Goal: Transaction & Acquisition: Purchase product/service

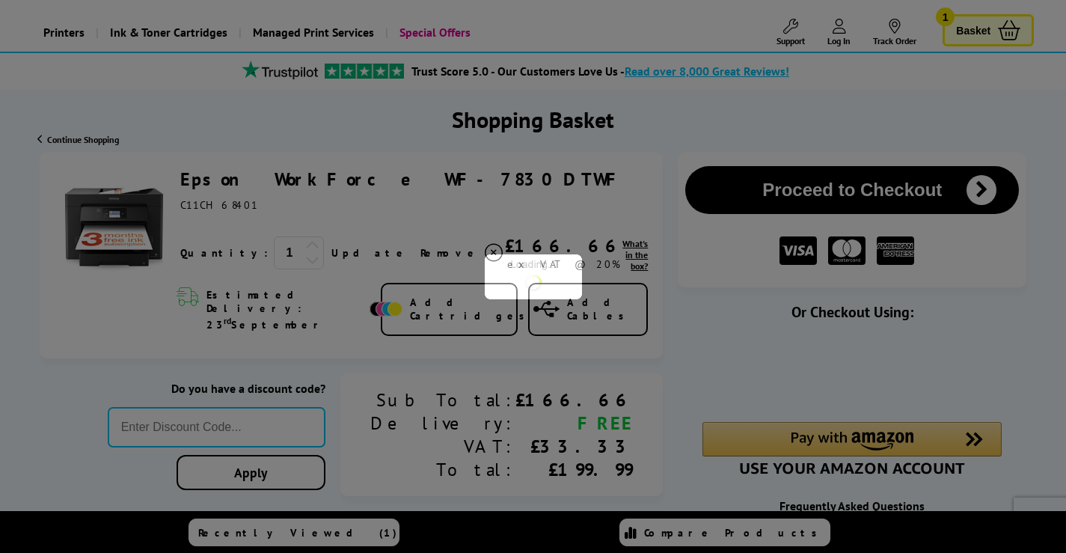
type input "666"
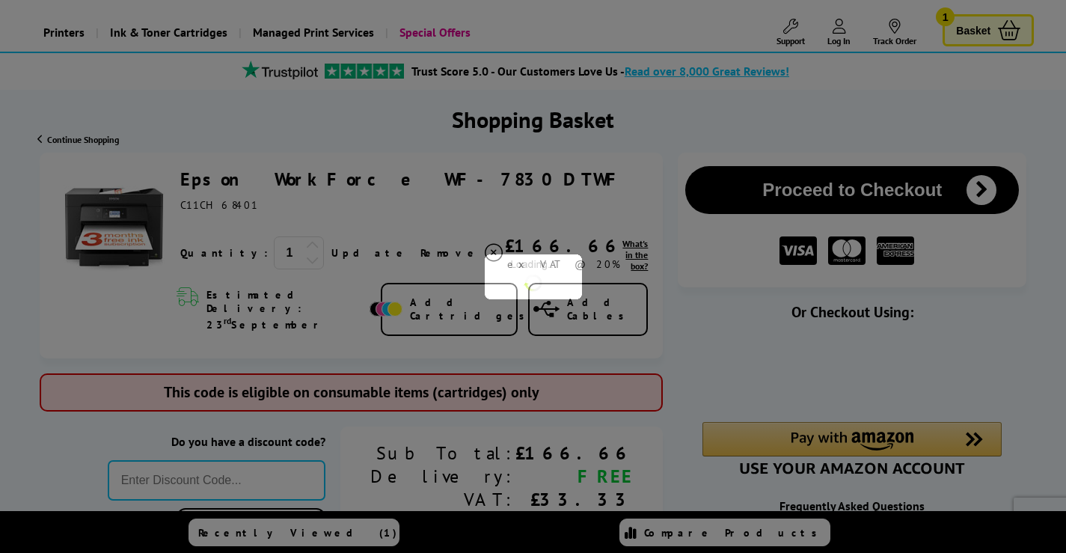
type input "666"
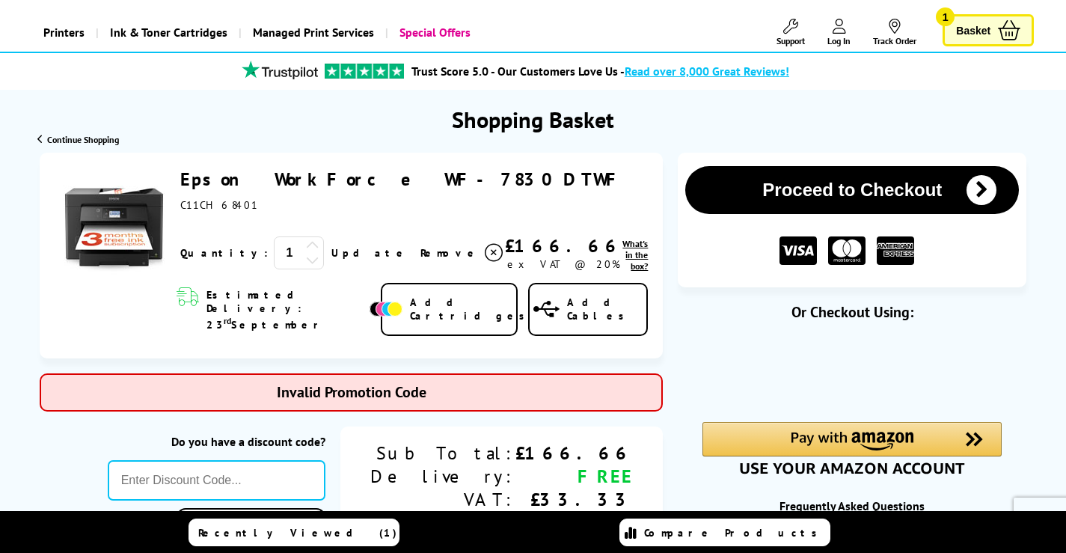
type input "MVC10"
type input "666"
type input "STORY10"
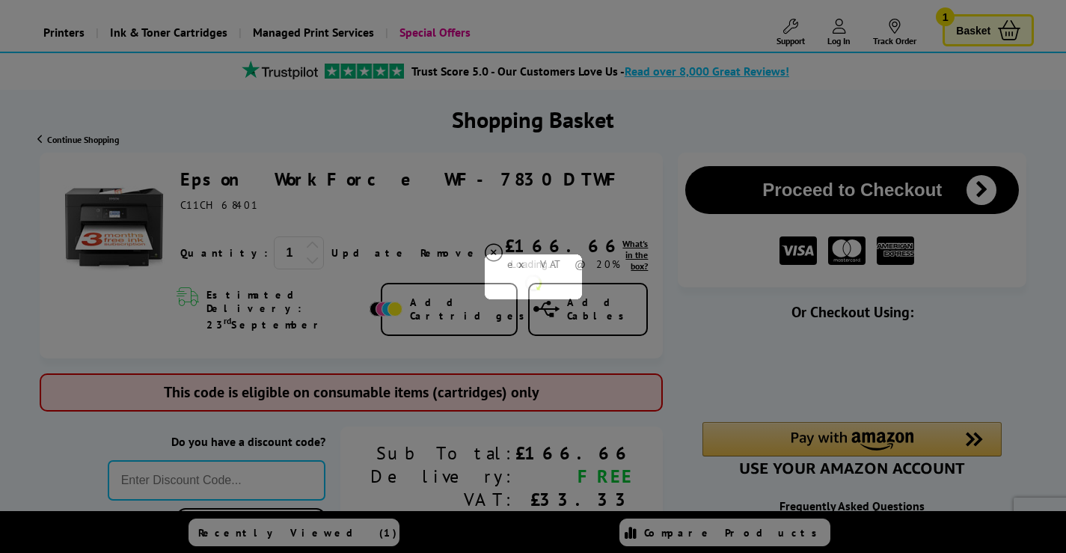
type input "666"
type input "FRPER10"
type input "666"
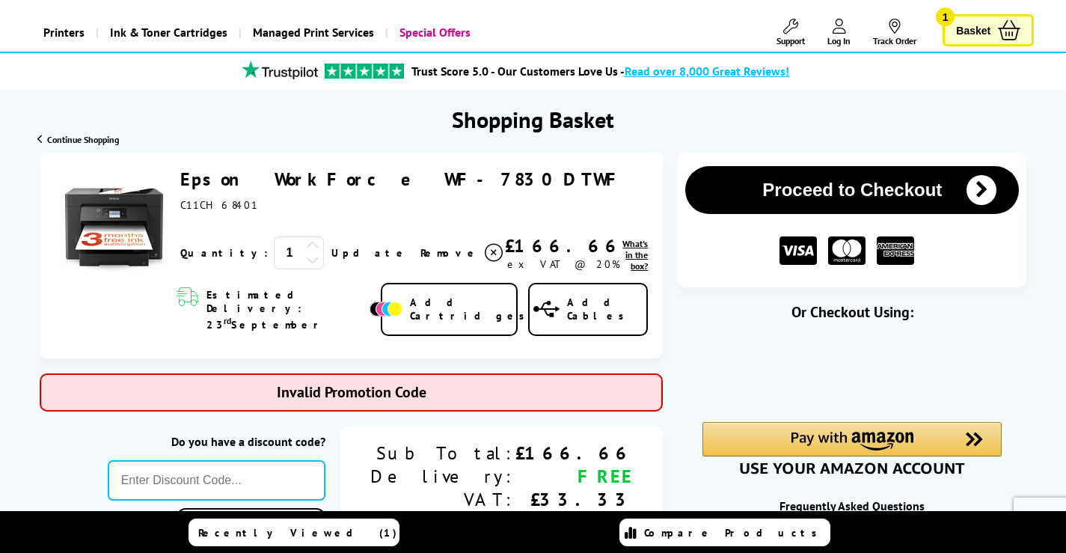
type input "TEET10"
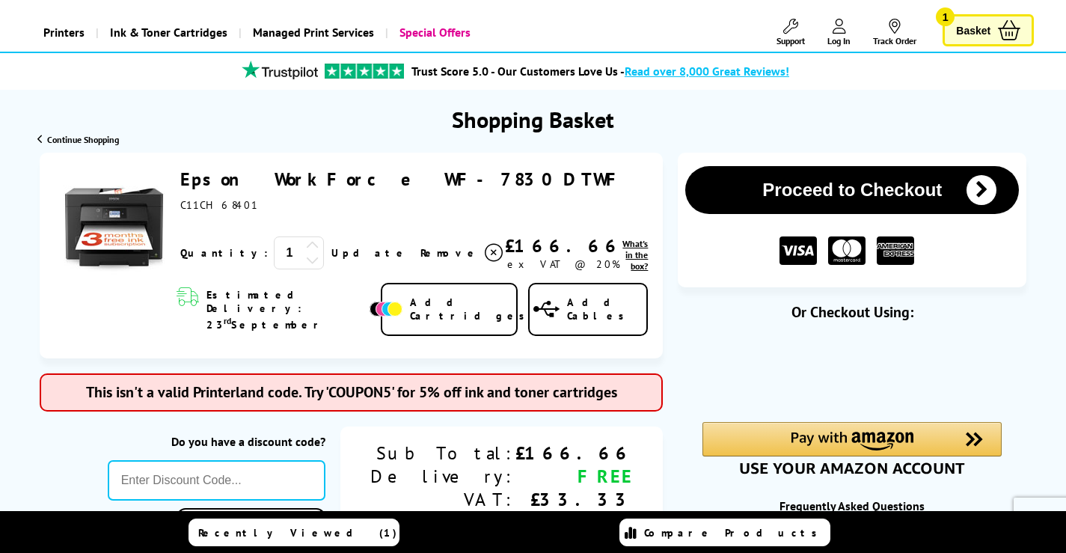
type input "666"
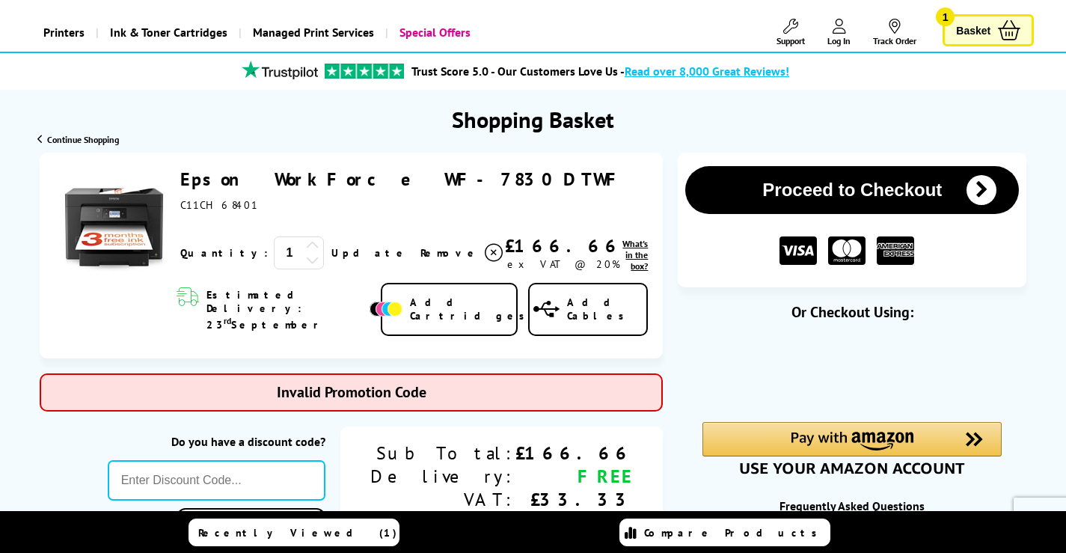
type input "B2BHOUR"
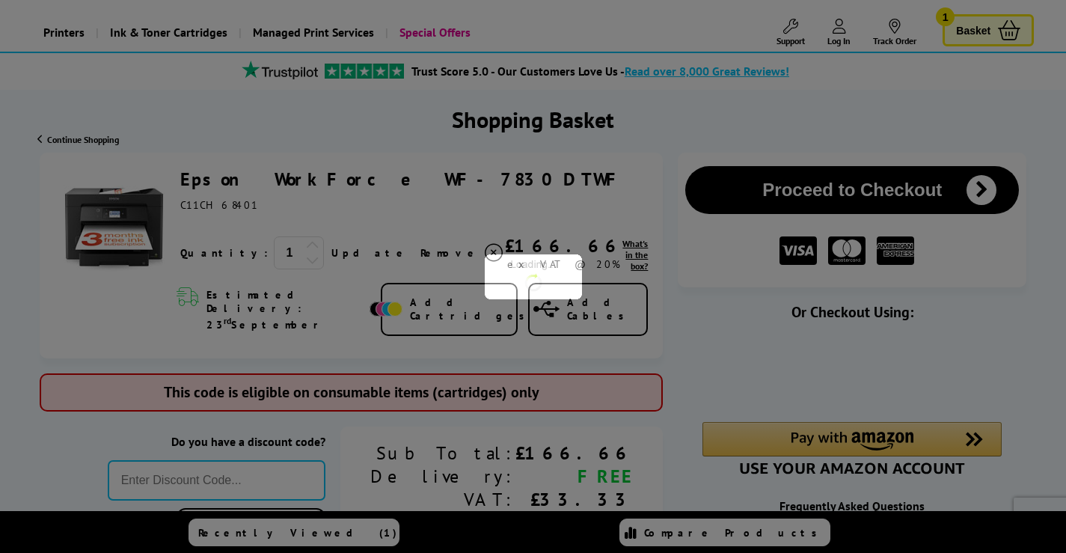
type input "666"
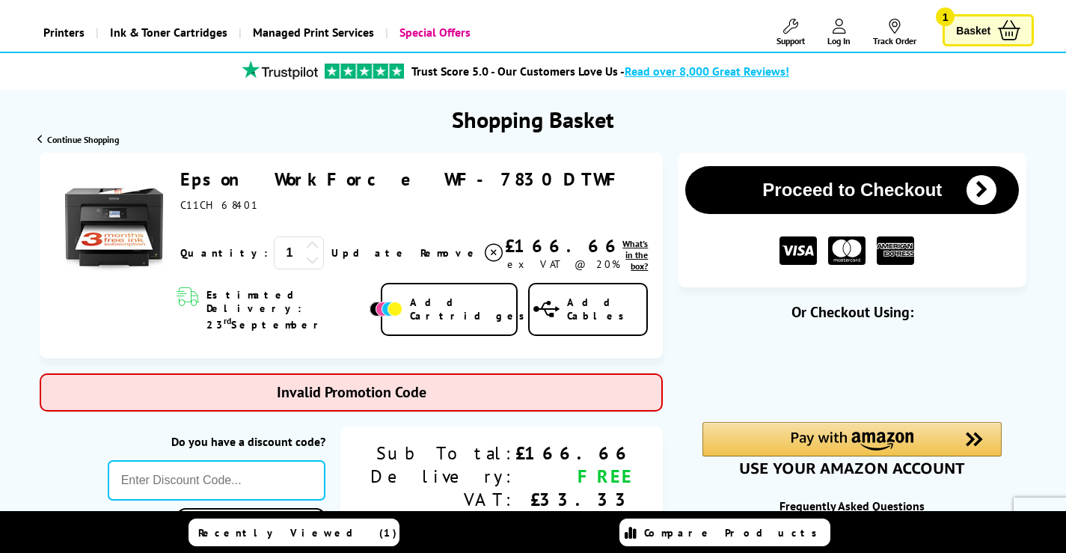
type input "CONSMW10"
type input "666"
type input "SNAP10"
type input "WELCOME5"
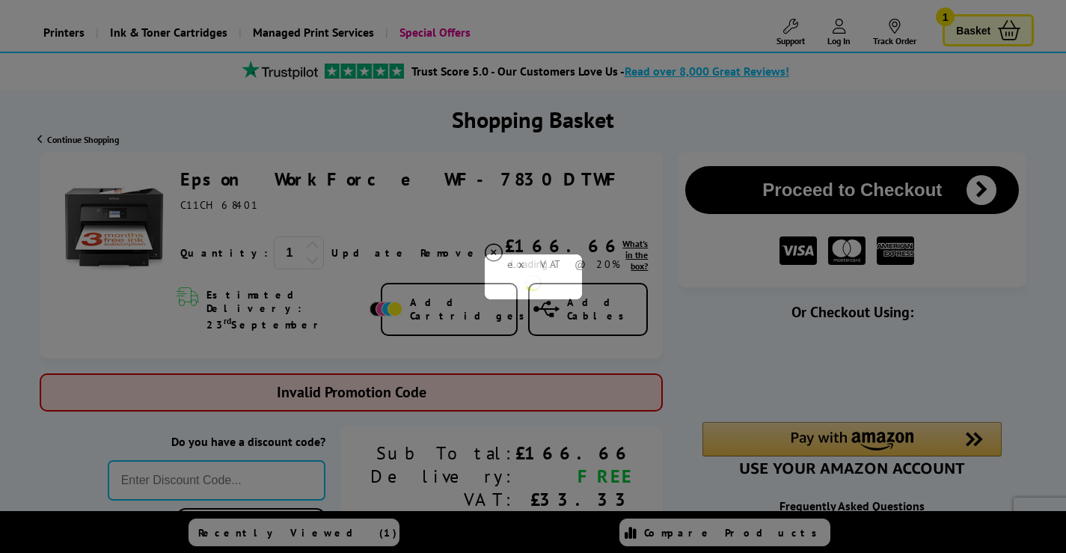
type input "666"
type input "KLCAB10"
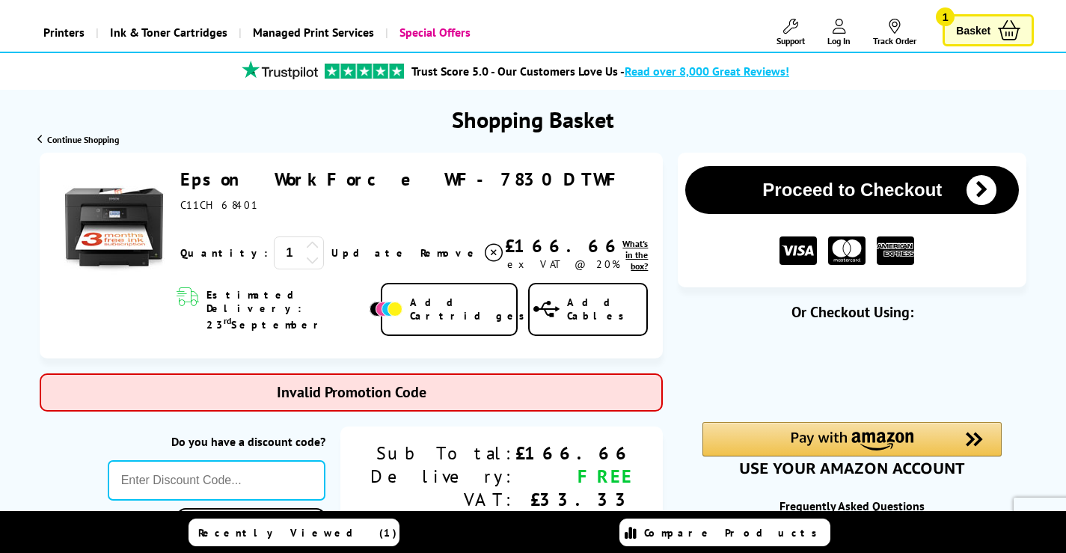
type input "XEROX10"
type input "666"
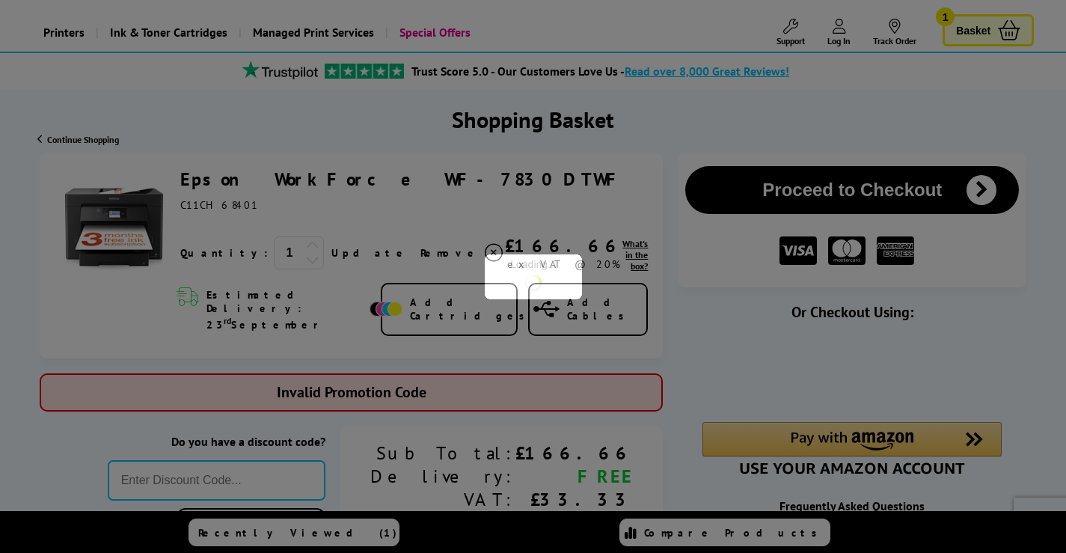
type input "PRINTER5"
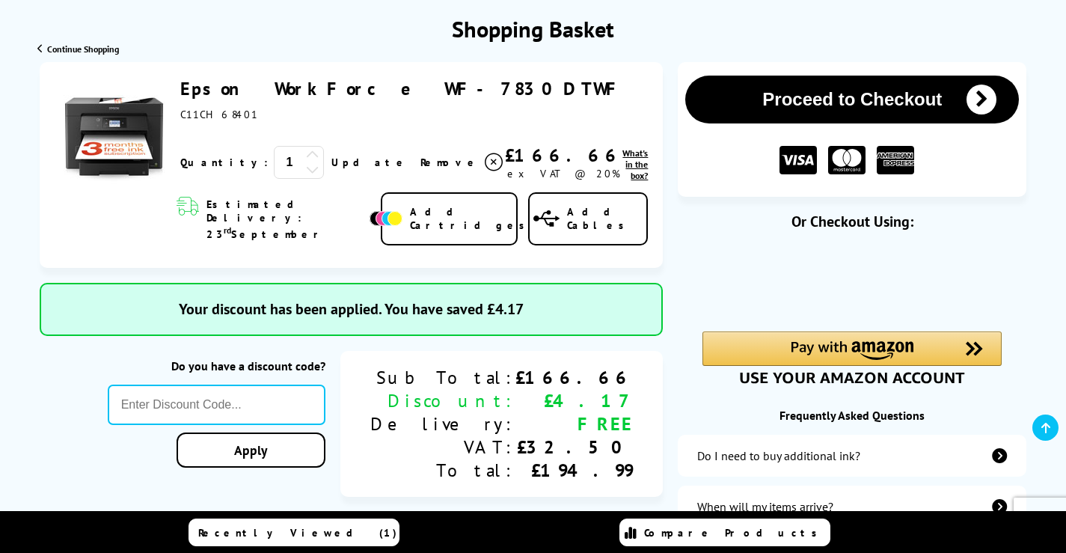
scroll to position [75, 0]
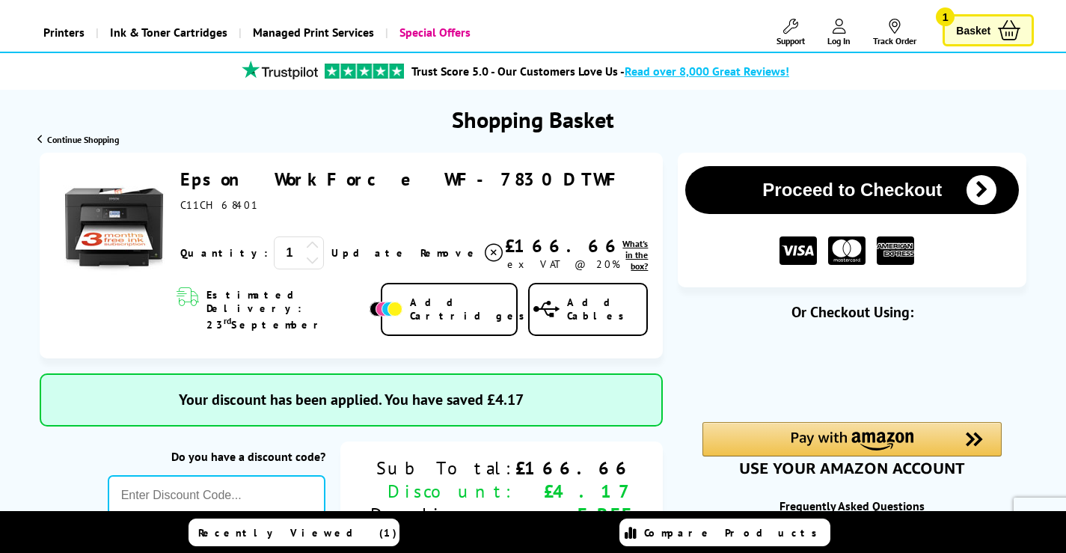
drag, startPoint x: 444, startPoint y: 177, endPoint x: 181, endPoint y: 179, distance: 263.4
click at [181, 179] on div "Epson WorkForce WF-7830DTWF" at bounding box center [414, 190] width 468 height 44
copy link "Epson WorkForce WF-7830DTWF"
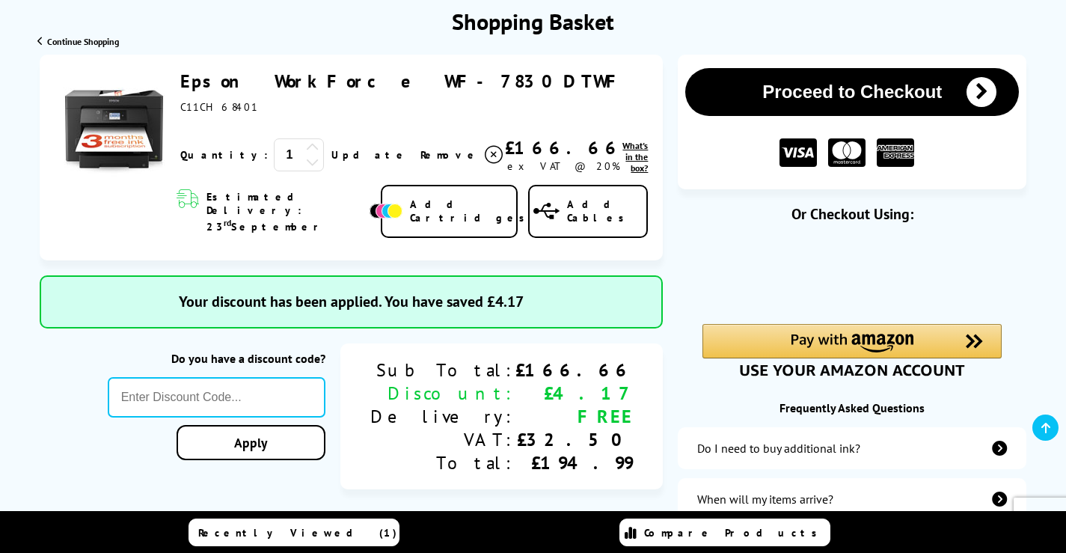
scroll to position [224, 0]
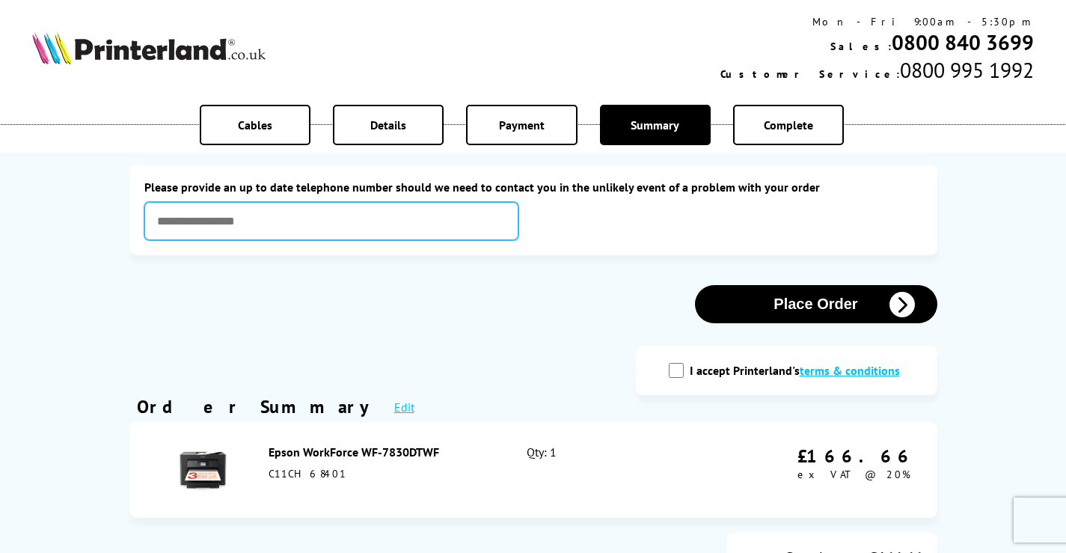
click at [394, 221] on input "text" at bounding box center [331, 221] width 374 height 38
click at [218, 217] on input "*****" at bounding box center [331, 221] width 374 height 38
drag, startPoint x: 218, startPoint y: 217, endPoint x: 7, endPoint y: 217, distance: 211.7
click at [212, 217] on input "*****" at bounding box center [331, 221] width 374 height 38
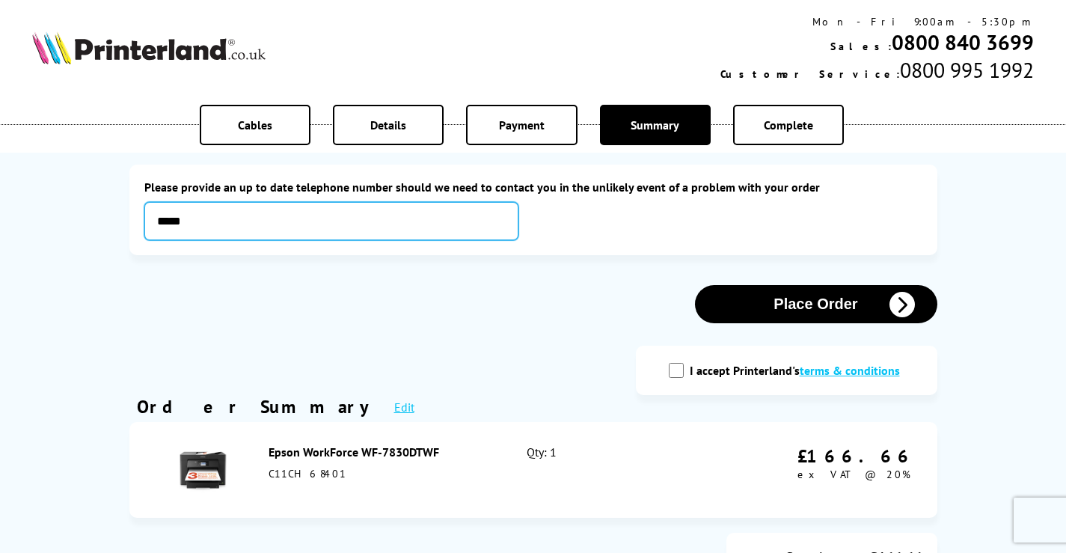
click at [246, 223] on input "*****" at bounding box center [331, 221] width 374 height 38
type input "**********"
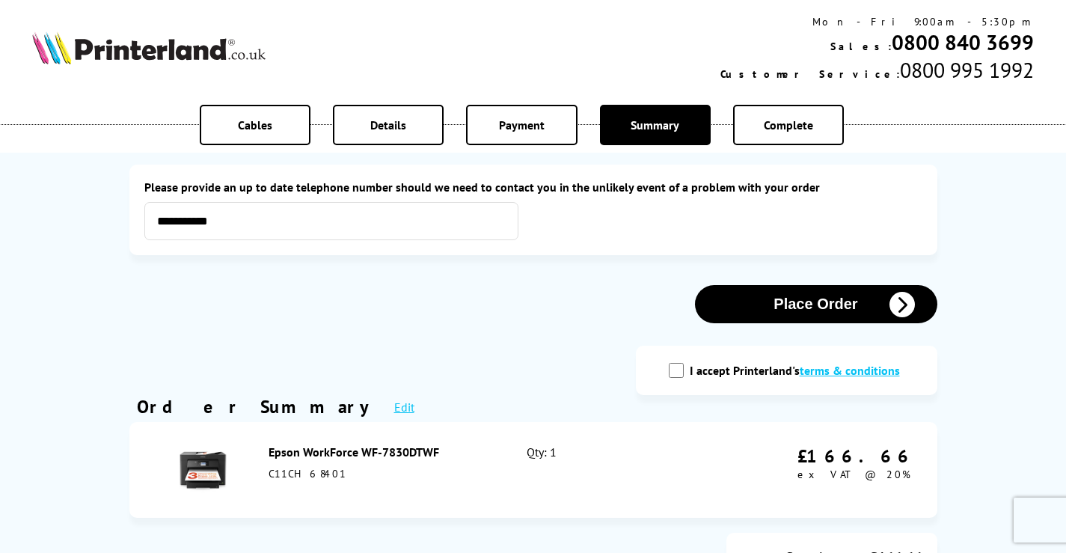
click at [678, 367] on input "I accept Printerland's terms & conditions" at bounding box center [676, 370] width 15 height 15
checkbox input "true"
click at [782, 312] on button "Place Order" at bounding box center [816, 304] width 242 height 38
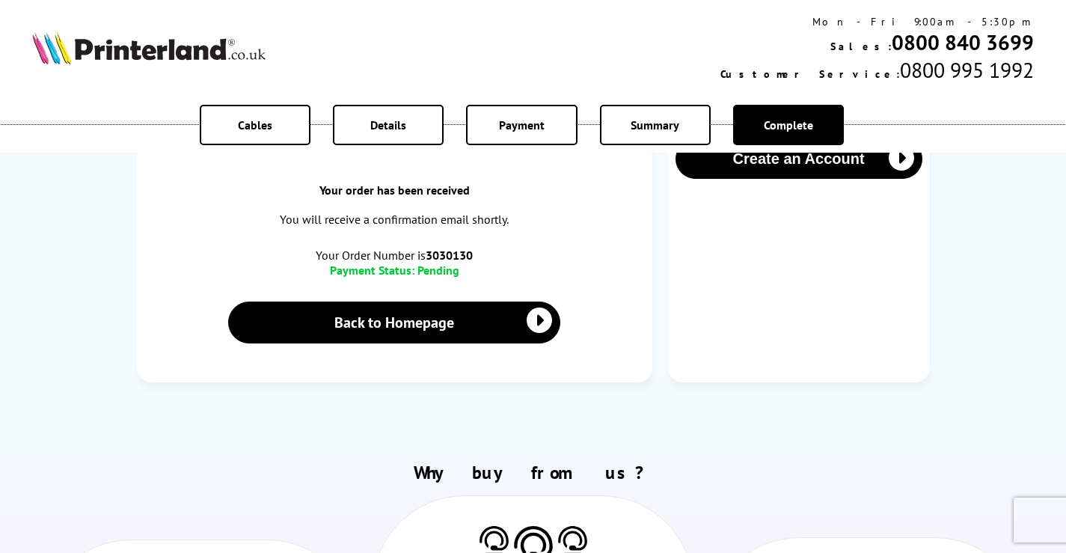
scroll to position [75, 0]
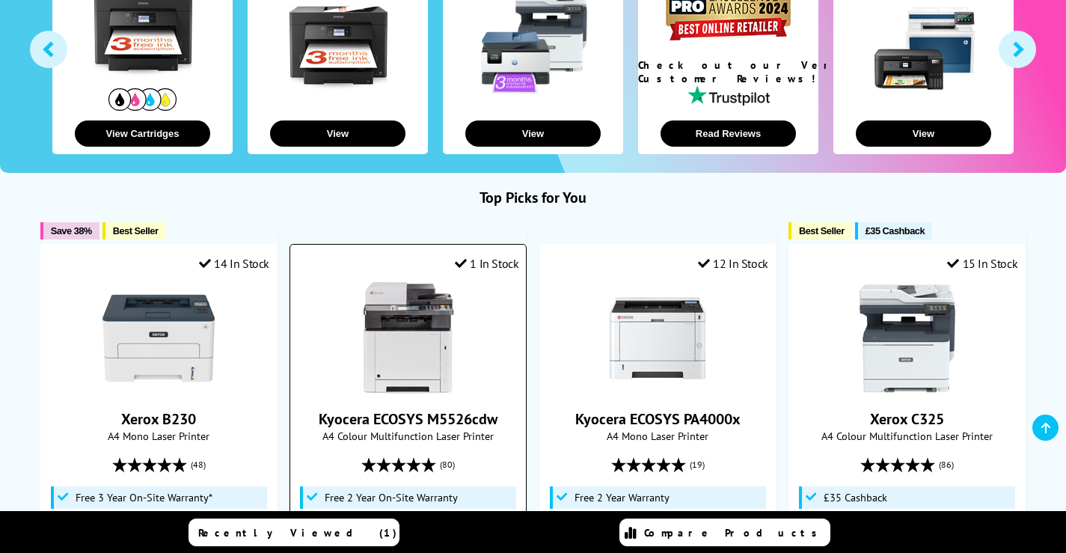
scroll to position [150, 0]
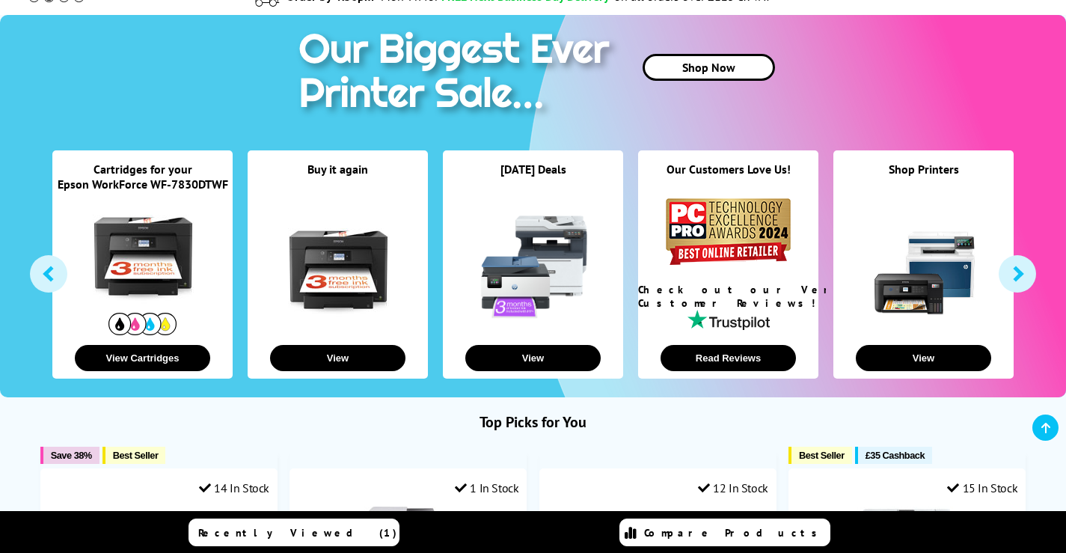
click at [121, 265] on link at bounding box center [143, 253] width 112 height 112
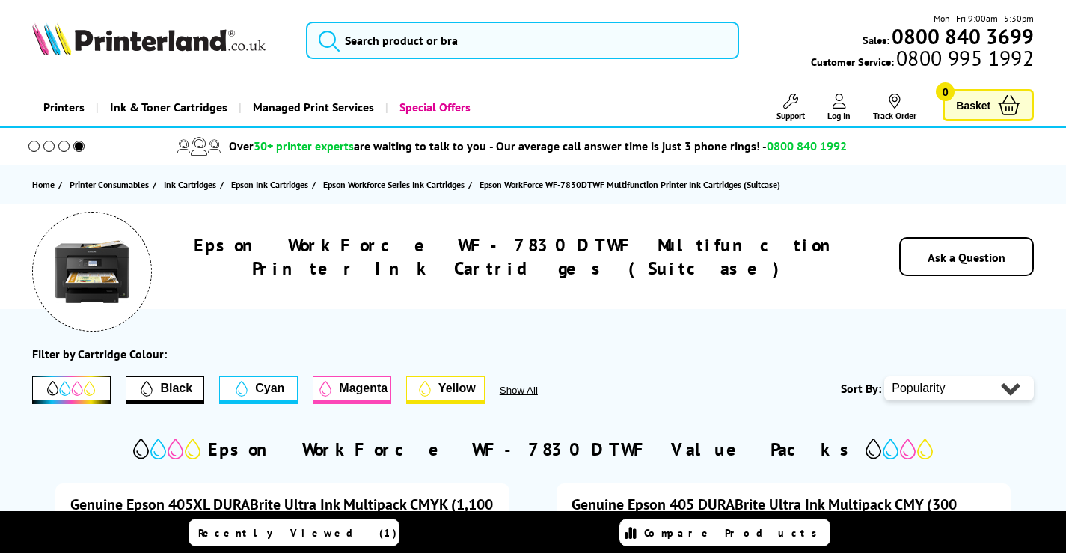
click at [844, 111] on span "Log In" at bounding box center [838, 115] width 23 height 11
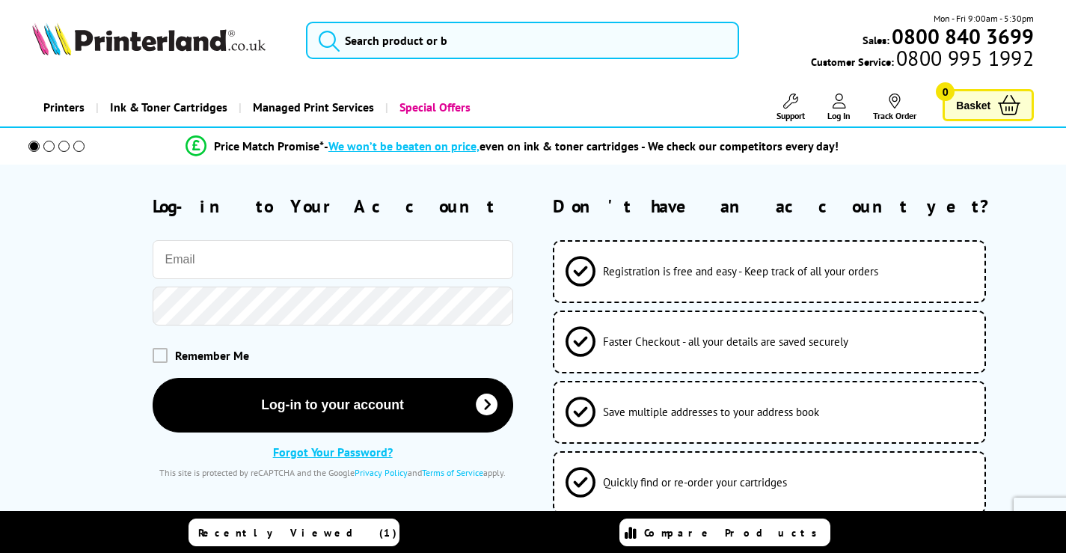
click at [304, 263] on input "email" at bounding box center [333, 259] width 361 height 39
type input "[EMAIL_ADDRESS][DOMAIN_NAME]"
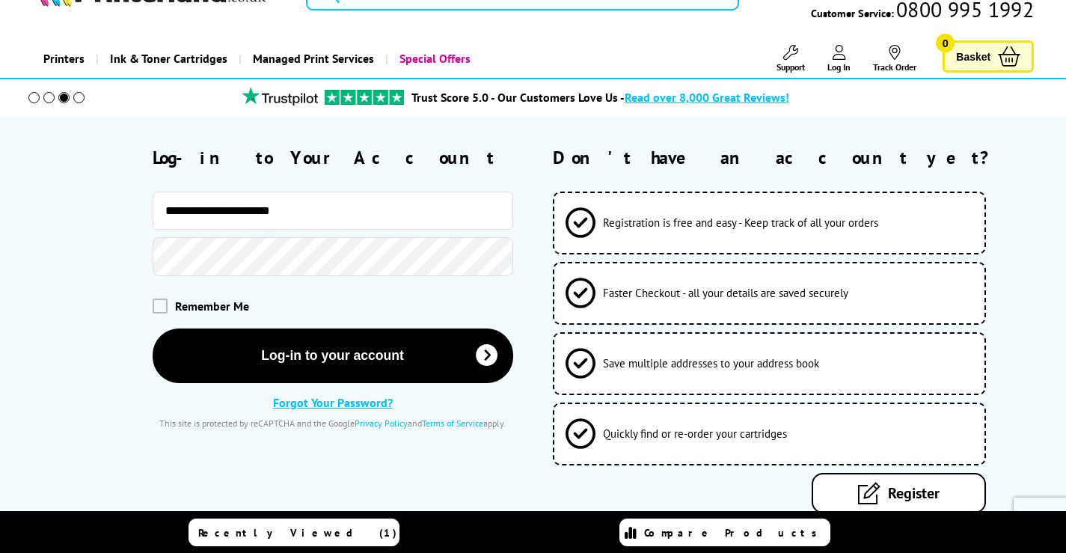
scroll to position [75, 0]
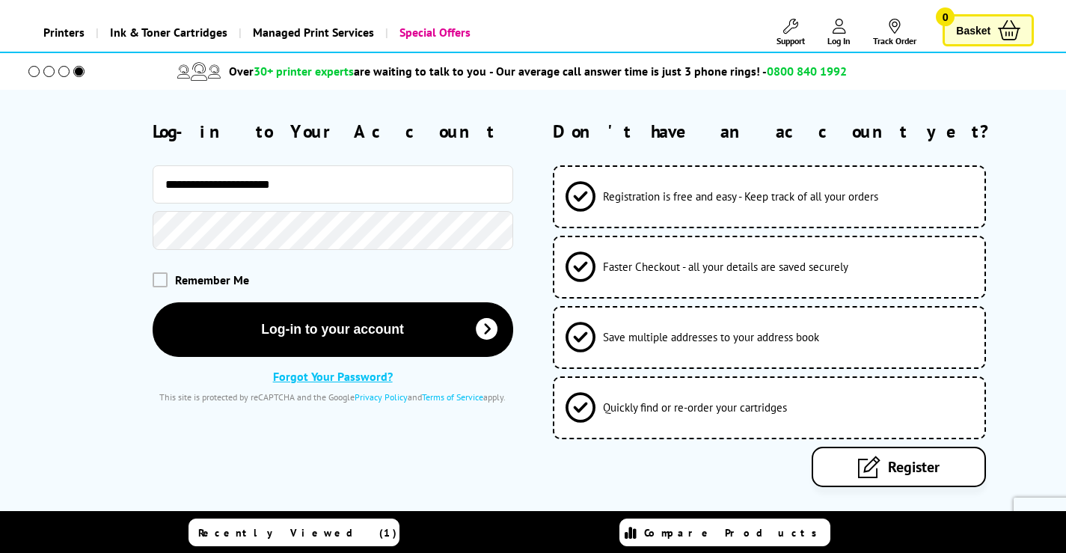
click at [912, 470] on span "Register" at bounding box center [914, 466] width 52 height 19
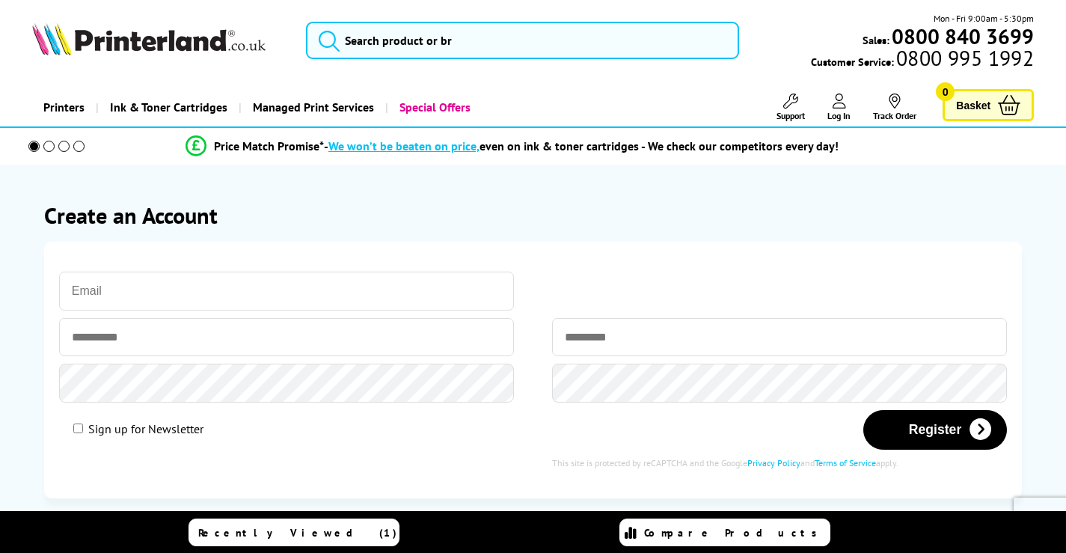
click at [471, 284] on input "email" at bounding box center [286, 291] width 455 height 39
type input "[EMAIL_ADDRESS][DOMAIN_NAME]"
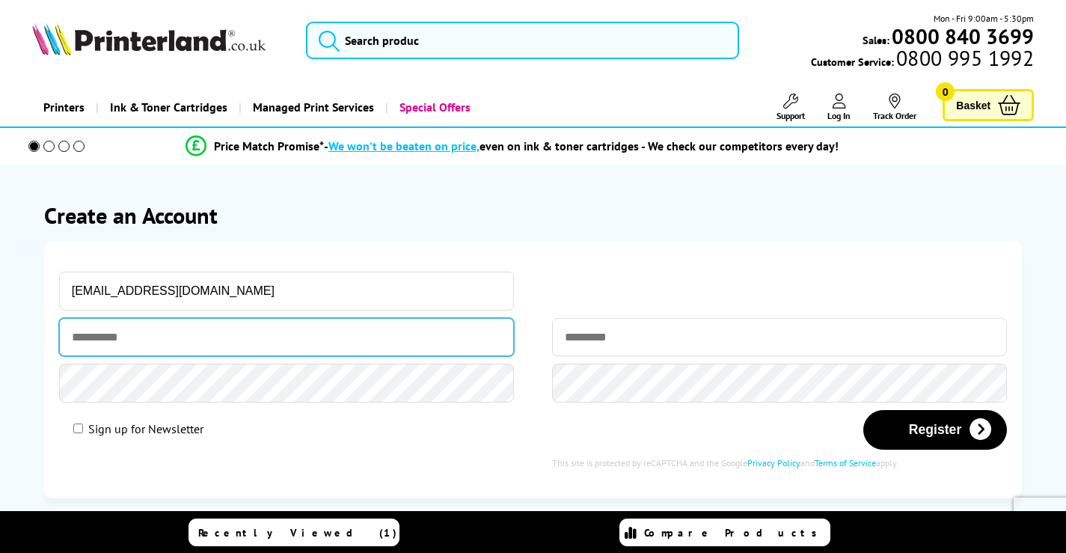
type input "*****"
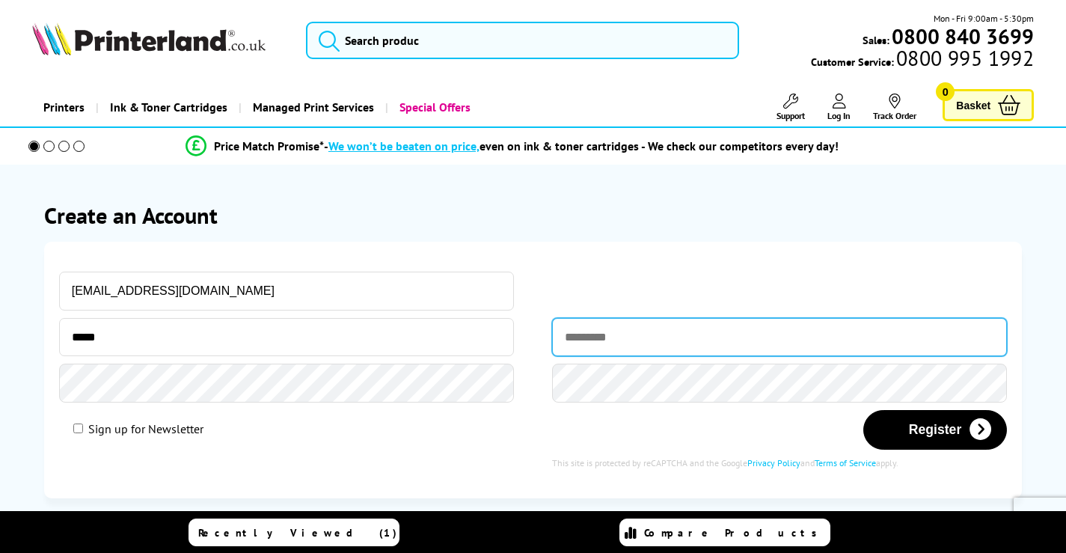
type input "*****"
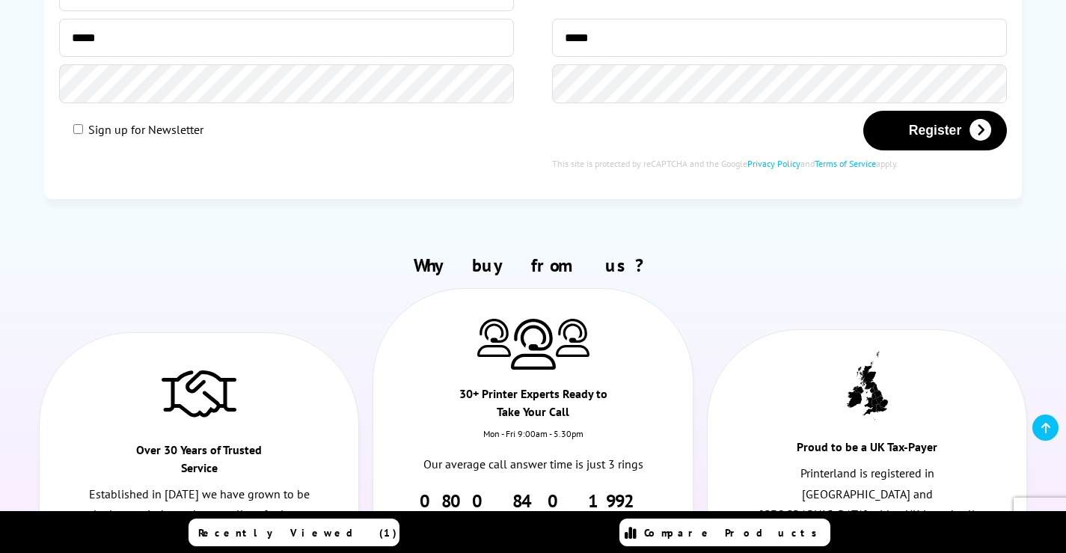
scroll to position [75, 0]
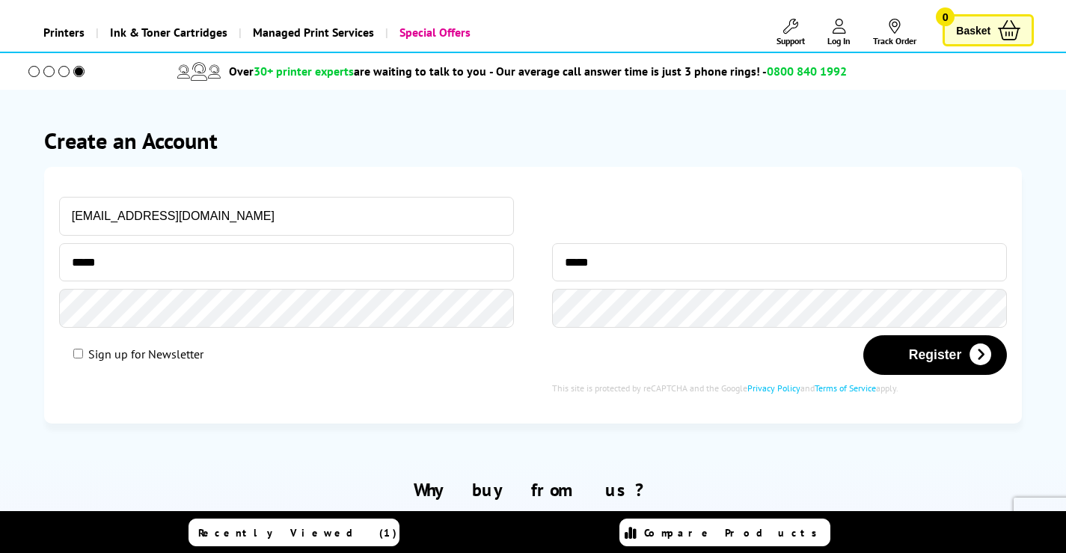
click at [79, 357] on input "Sign up for Newsletter" at bounding box center [78, 354] width 10 height 10
checkbox input "true"
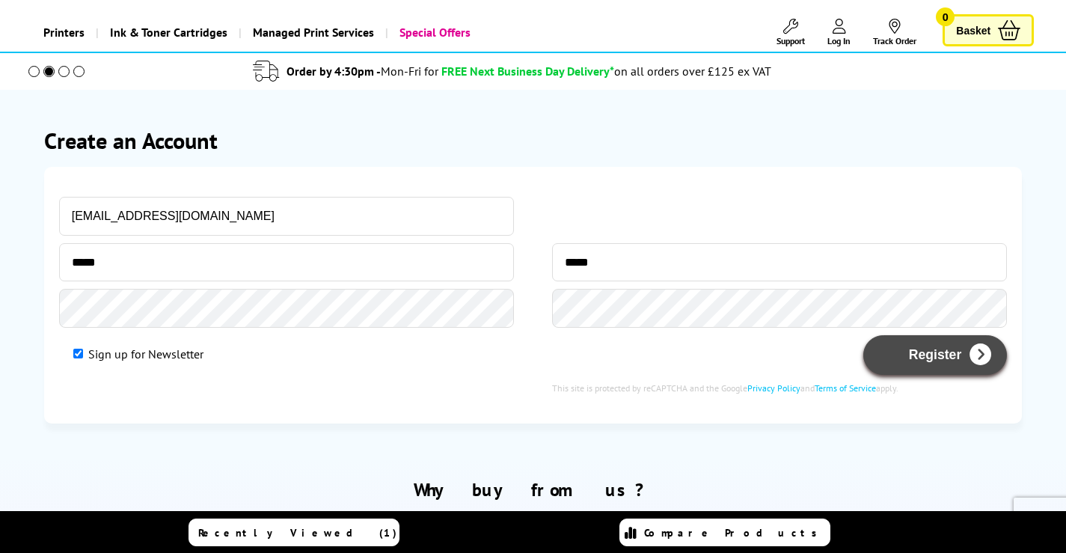
click at [914, 358] on button "Register" at bounding box center [935, 355] width 144 height 40
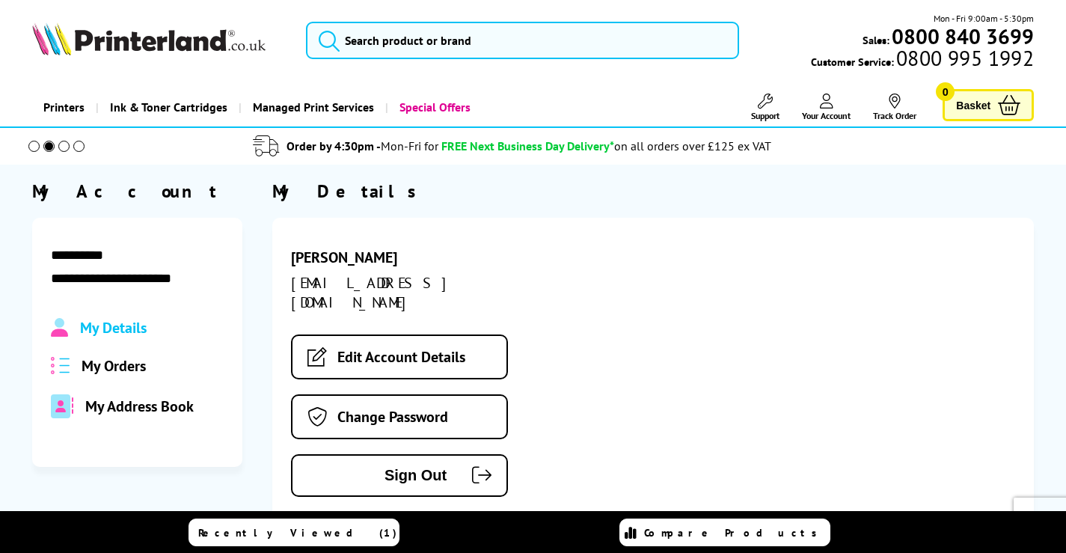
click at [126, 363] on span "My Orders" at bounding box center [114, 365] width 64 height 19
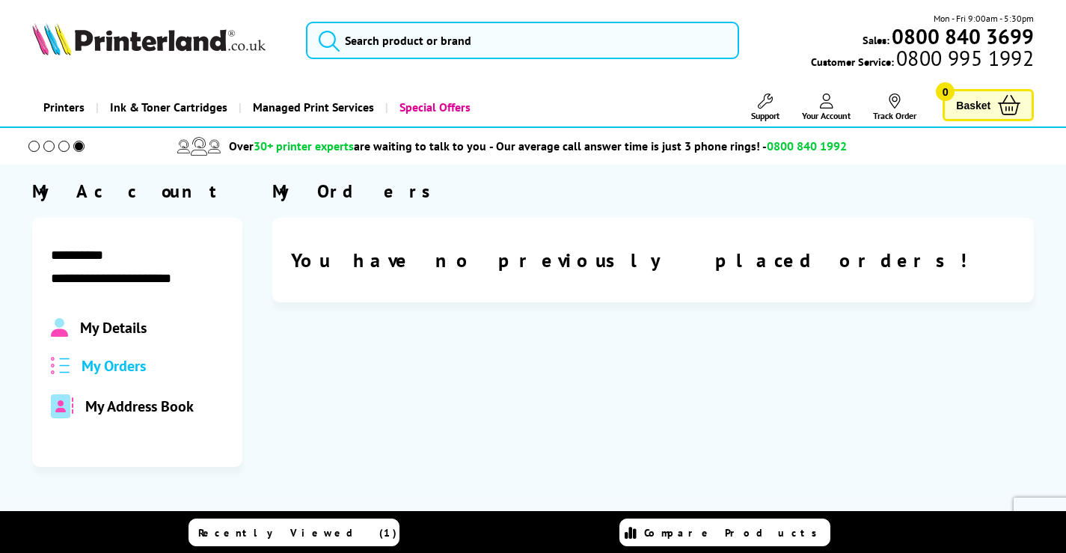
click at [893, 100] on icon at bounding box center [895, 101] width 11 height 15
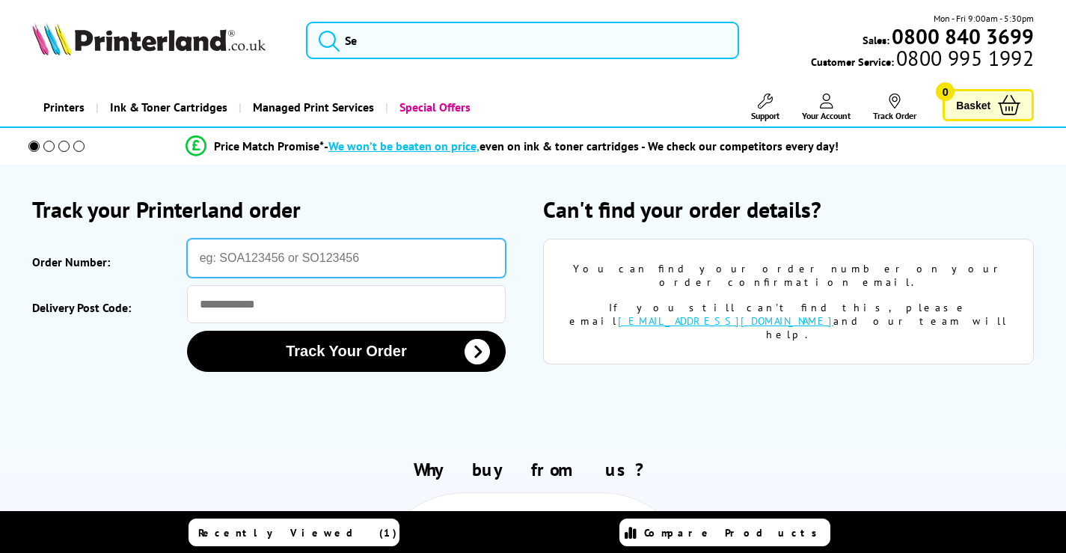
click at [372, 258] on input "Order Number:" at bounding box center [346, 258] width 319 height 39
